Goal: Find specific fact: Find specific fact

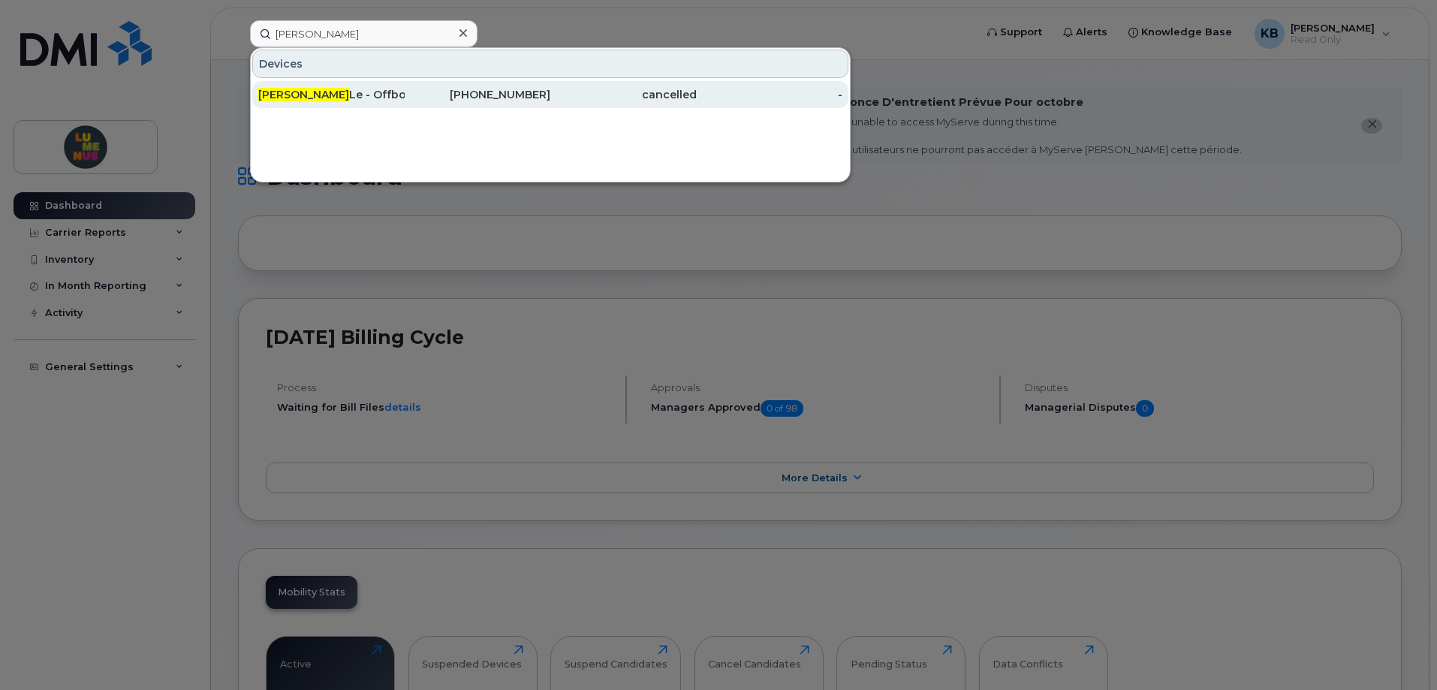
type input "cesar"
click at [374, 98] on div "Cesar Le - Offboarded. SR2503-0039" at bounding box center [331, 94] width 146 height 15
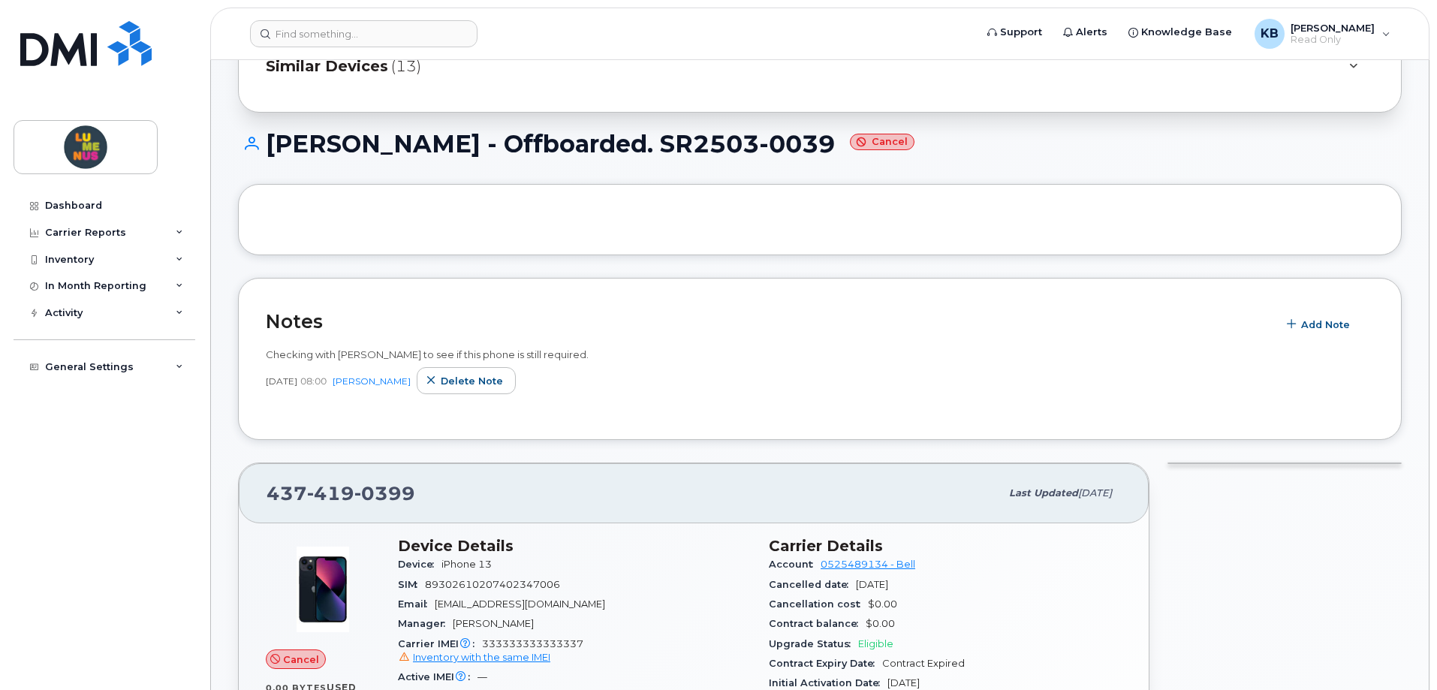
scroll to position [225, 0]
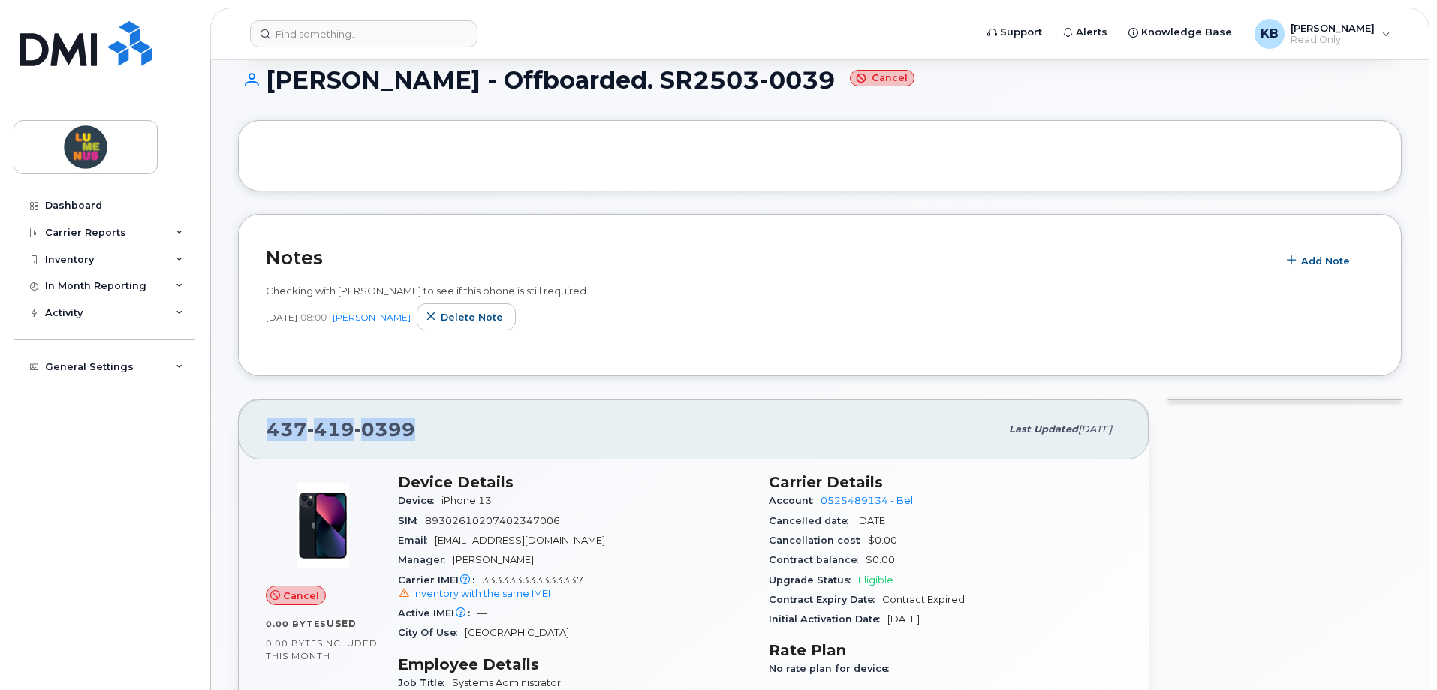
drag, startPoint x: 426, startPoint y: 429, endPoint x: 264, endPoint y: 426, distance: 162.2
click at [264, 426] on div "[PHONE_NUMBER] Last updated [DATE]" at bounding box center [694, 429] width 910 height 60
copy span "[PHONE_NUMBER]"
